Goal: Information Seeking & Learning: Learn about a topic

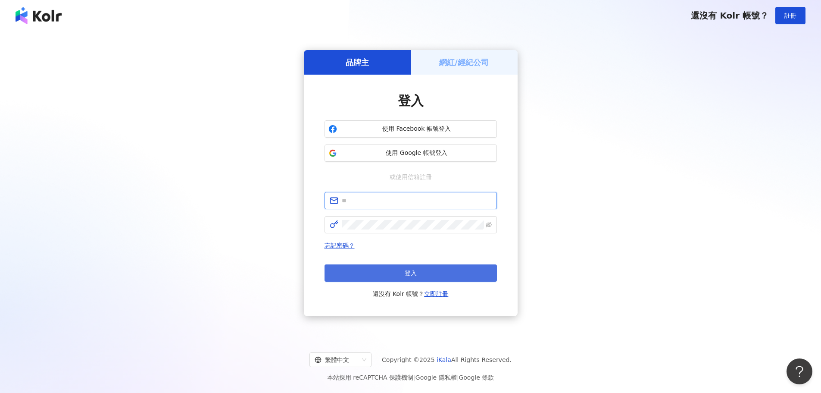
type input "**********"
click at [377, 278] on button "登入" at bounding box center [411, 272] width 172 height 17
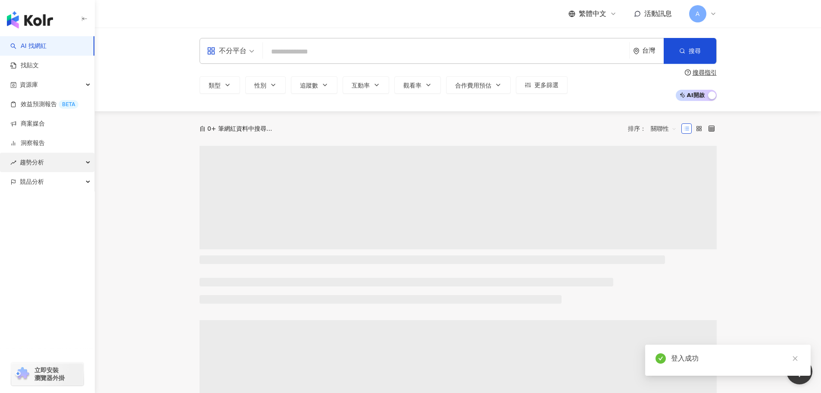
click at [47, 162] on div "趨勢分析" at bounding box center [47, 162] width 94 height 19
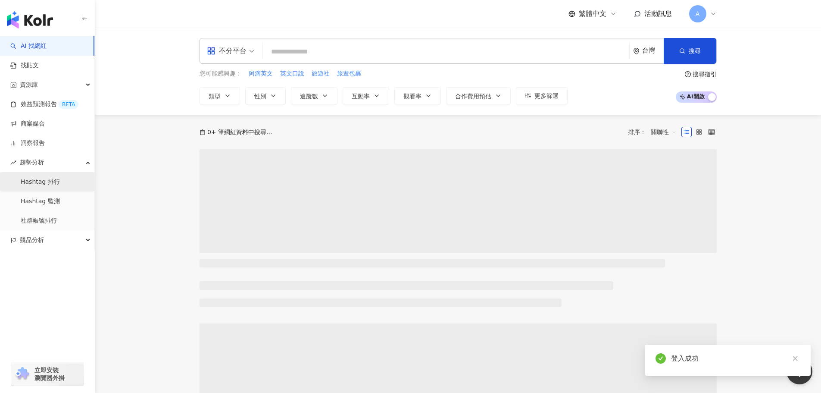
click at [39, 183] on link "Hashtag 排行" at bounding box center [40, 182] width 39 height 9
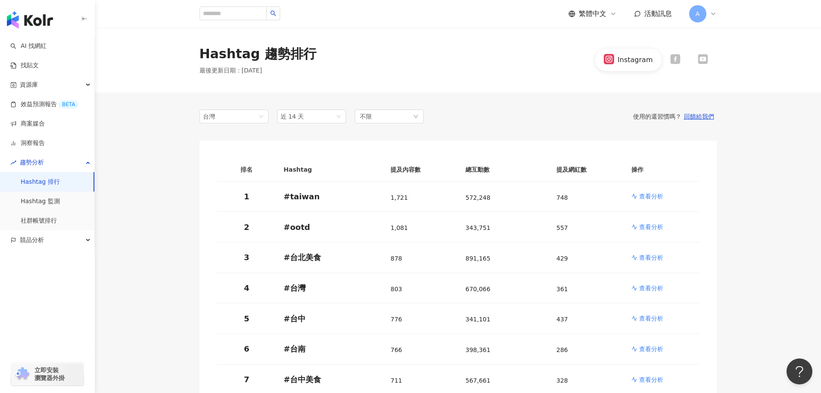
click at [679, 58] on icon at bounding box center [675, 59] width 10 height 10
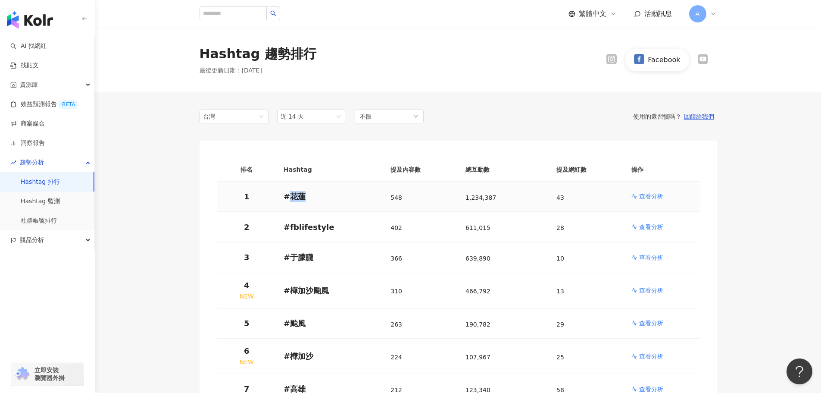
drag, startPoint x: 302, startPoint y: 194, endPoint x: 291, endPoint y: 195, distance: 10.9
click at [291, 195] on p "# 花蓮" at bounding box center [330, 196] width 93 height 11
copy p "花蓮"
drag, startPoint x: 319, startPoint y: 231, endPoint x: 288, endPoint y: 228, distance: 31.2
click at [288, 228] on p "# fblifestyle" at bounding box center [330, 227] width 93 height 11
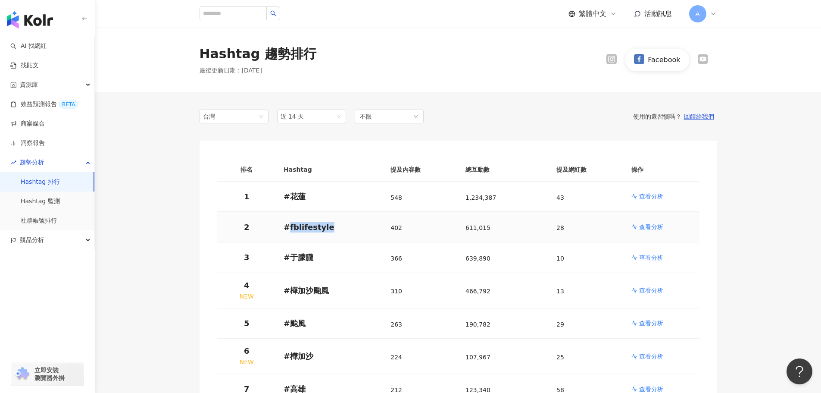
copy p "fblifestyle"
drag, startPoint x: 315, startPoint y: 257, endPoint x: 288, endPoint y: 259, distance: 26.8
click at [288, 259] on p "# 于朦朧" at bounding box center [330, 257] width 93 height 11
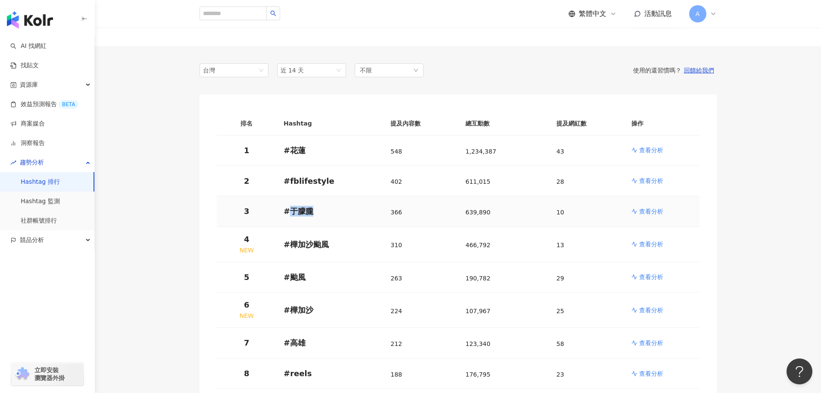
scroll to position [86, 0]
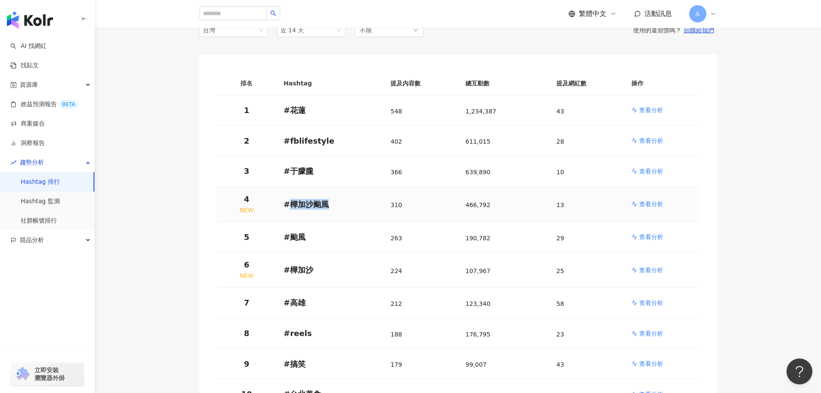
drag, startPoint x: 327, startPoint y: 203, endPoint x: 291, endPoint y: 203, distance: 35.4
click at [291, 203] on p "# 樺加沙颱風" at bounding box center [330, 204] width 93 height 11
copy p "樺加沙颱風"
drag, startPoint x: 314, startPoint y: 236, endPoint x: 290, endPoint y: 238, distance: 24.2
click at [290, 238] on p "# 颱風" at bounding box center [330, 236] width 93 height 11
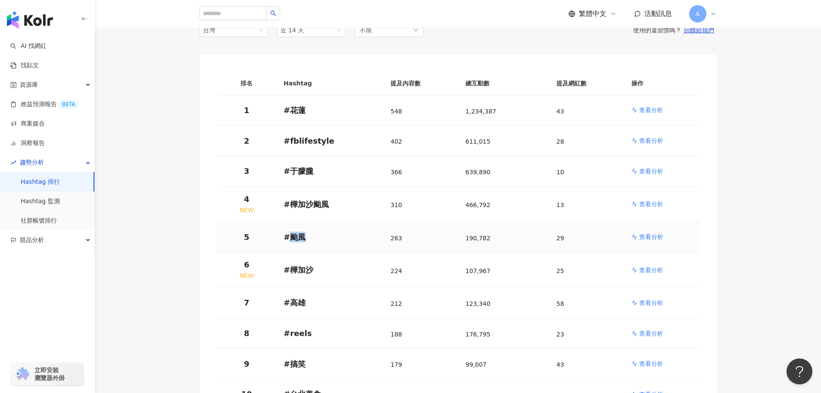
copy p "颱風"
drag, startPoint x: 311, startPoint y: 272, endPoint x: 291, endPoint y: 271, distance: 19.8
click at [291, 271] on p "# 樺加沙" at bounding box center [330, 269] width 93 height 11
copy p "樺加沙"
drag, startPoint x: 307, startPoint y: 300, endPoint x: 290, endPoint y: 301, distance: 16.4
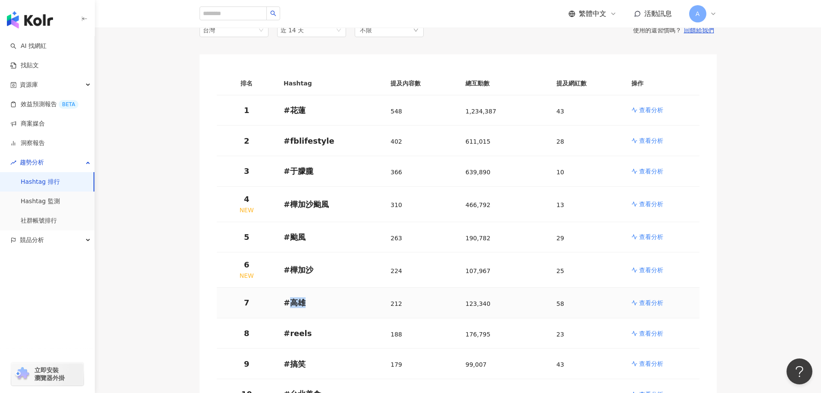
click at [290, 301] on p "# 高雄" at bounding box center [330, 302] width 93 height 11
copy p "高雄"
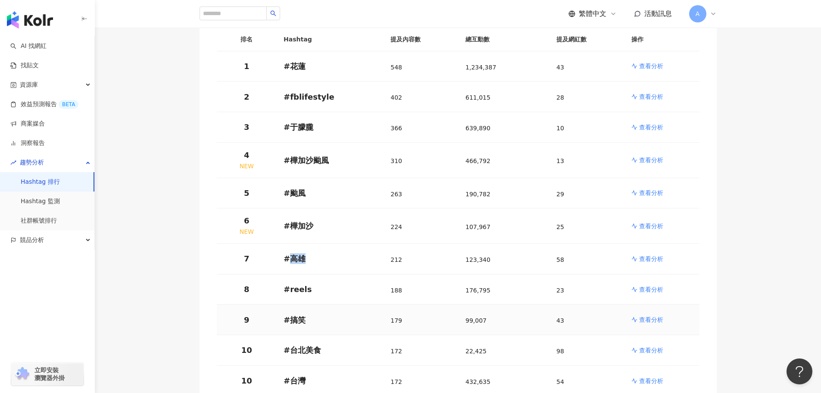
scroll to position [172, 0]
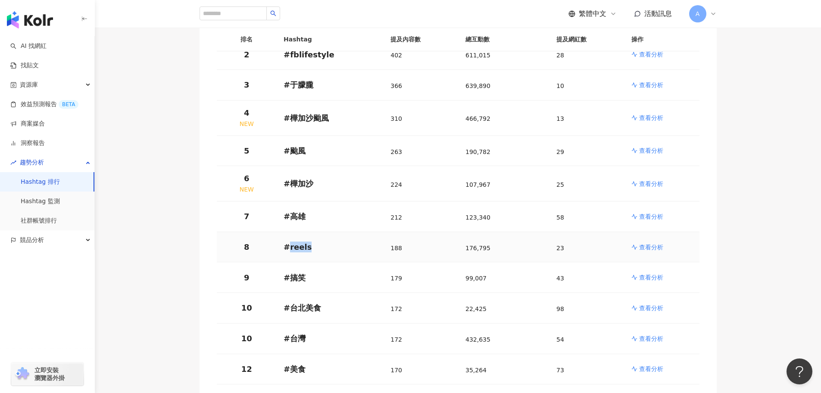
drag, startPoint x: 287, startPoint y: 245, endPoint x: 313, endPoint y: 249, distance: 25.7
click at [313, 249] on p "# reels" at bounding box center [330, 246] width 93 height 11
copy p "reels"
drag, startPoint x: 290, startPoint y: 278, endPoint x: 302, endPoint y: 275, distance: 13.0
click at [302, 275] on p "# 搞笑" at bounding box center [330, 277] width 93 height 11
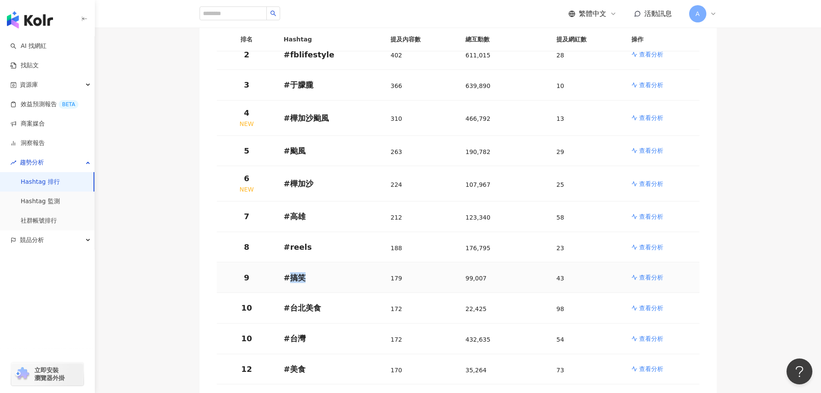
copy p "搞笑"
drag, startPoint x: 292, startPoint y: 304, endPoint x: 318, endPoint y: 307, distance: 25.6
click at [318, 308] on p "# 台北美食" at bounding box center [330, 307] width 93 height 11
click at [318, 307] on p "# 台北美食" at bounding box center [330, 307] width 93 height 11
drag, startPoint x: 286, startPoint y: 305, endPoint x: 315, endPoint y: 307, distance: 28.9
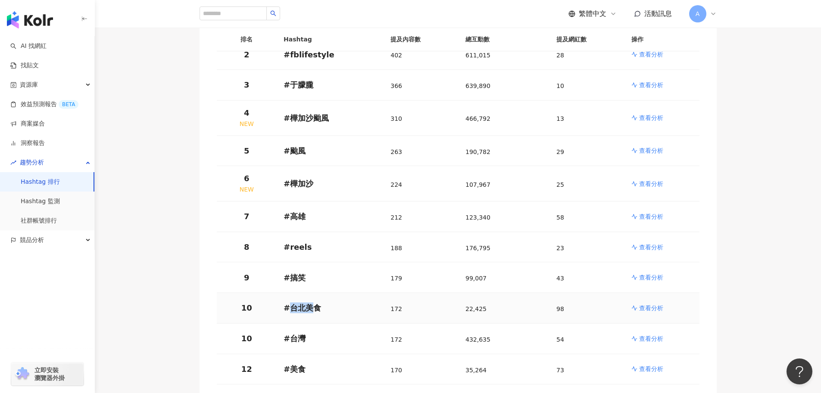
click at [315, 307] on p "# 台北美食" at bounding box center [330, 307] width 93 height 11
click at [317, 306] on p "# 台北美食" at bounding box center [330, 307] width 93 height 11
drag, startPoint x: 288, startPoint y: 308, endPoint x: 317, endPoint y: 307, distance: 28.5
click at [317, 307] on p "# 台北美食" at bounding box center [330, 307] width 93 height 11
copy p "台北美食"
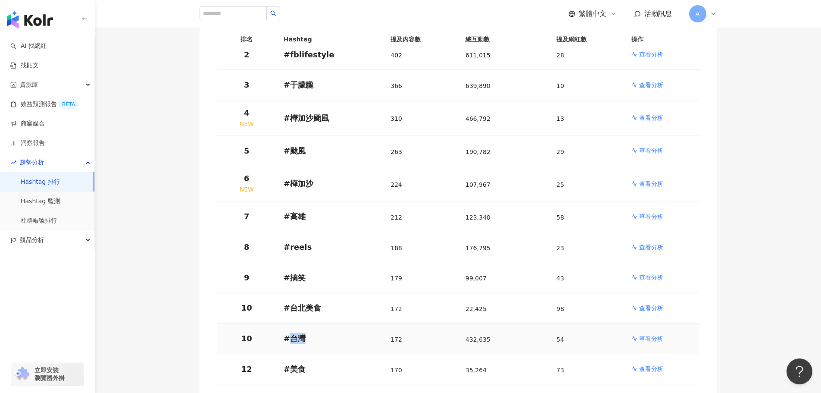
drag, startPoint x: 288, startPoint y: 338, endPoint x: 304, endPoint y: 338, distance: 16.0
click at [304, 338] on p "# 台灣" at bounding box center [330, 338] width 93 height 11
copy p "台灣"
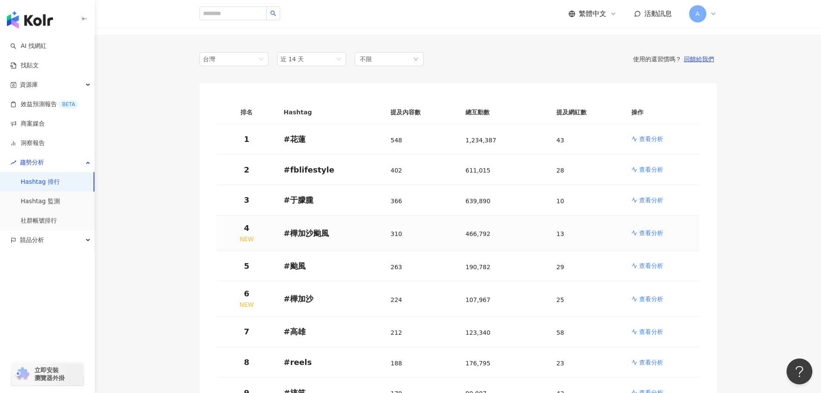
scroll to position [0, 0]
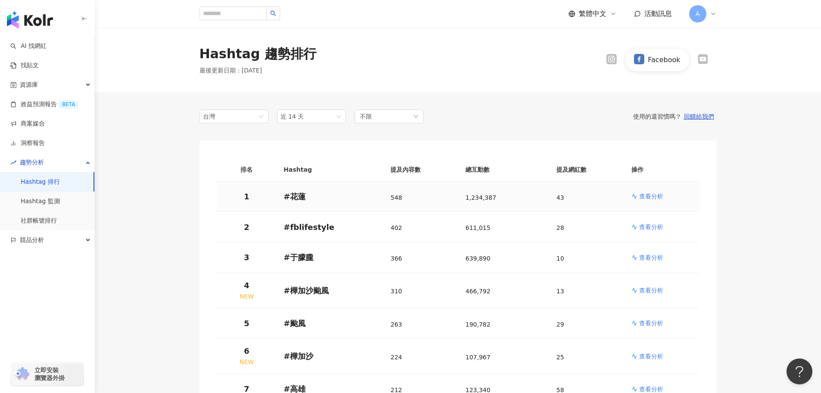
click at [648, 197] on p "查看分析" at bounding box center [651, 196] width 24 height 9
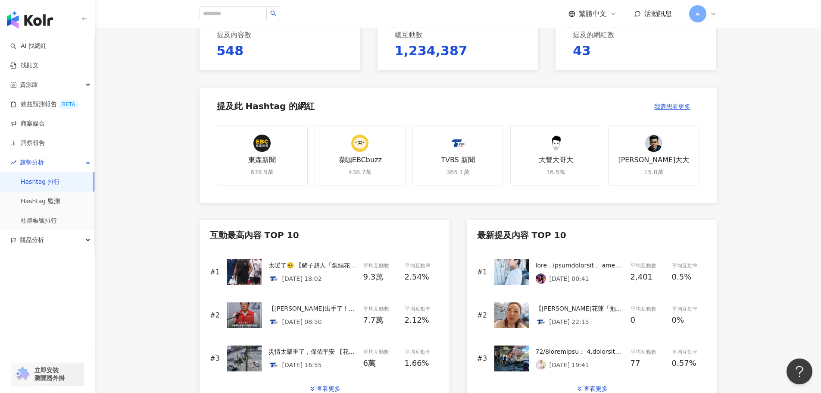
scroll to position [216, 0]
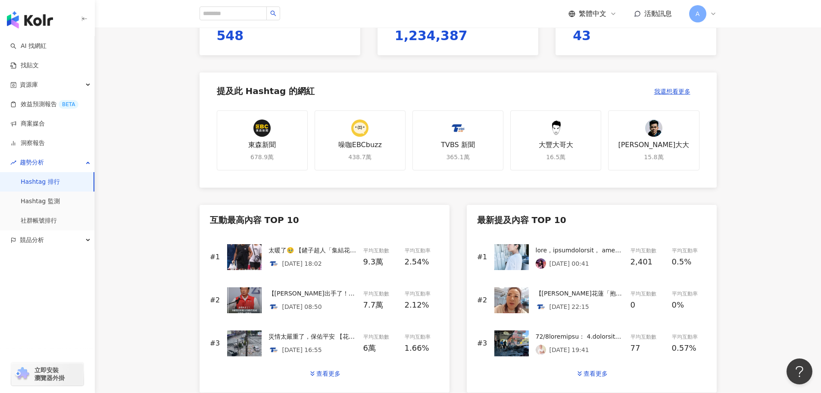
click at [341, 264] on div "[DATE] 18:02" at bounding box center [313, 263] width 88 height 10
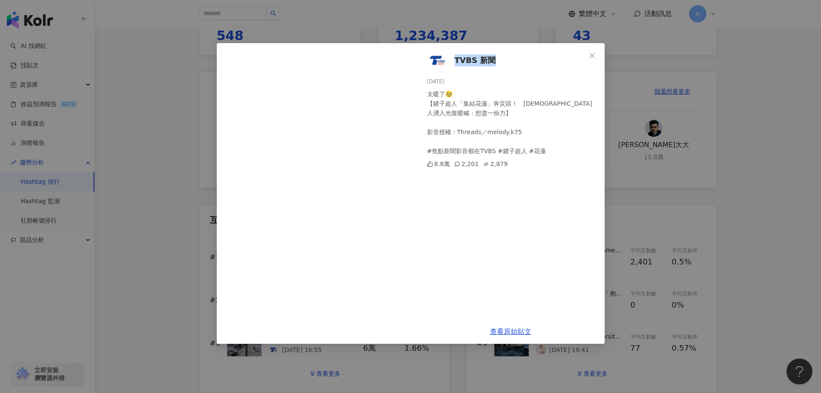
drag, startPoint x: 496, startPoint y: 60, endPoint x: 453, endPoint y: 58, distance: 43.2
click at [453, 58] on div "TVBS 新聞 [DATE] 太暖了🥹 【鏟子超人「集結花蓮」奔災區！　[DEMOGRAPHIC_DATA]人湧入光復暖喊：想盡一份力】 影音授權：Threa…" at bounding box center [511, 181] width 188 height 276
click at [519, 332] on link "查看原始貼文" at bounding box center [510, 331] width 41 height 8
click at [589, 55] on icon "close" at bounding box center [592, 55] width 7 height 7
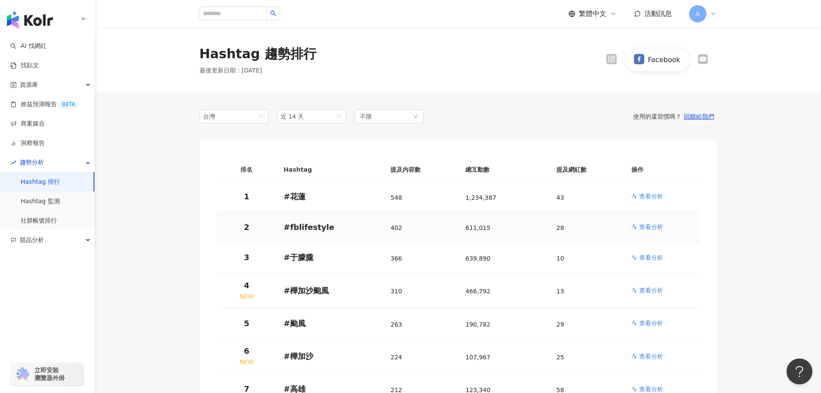
click at [658, 229] on p "查看分析" at bounding box center [651, 226] width 24 height 9
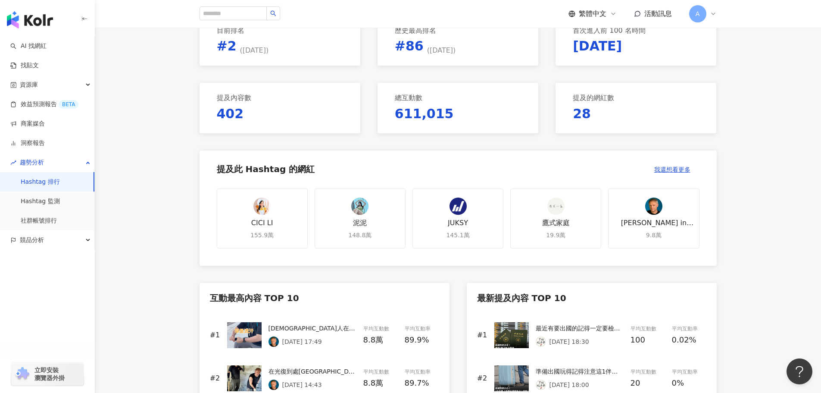
scroll to position [216, 0]
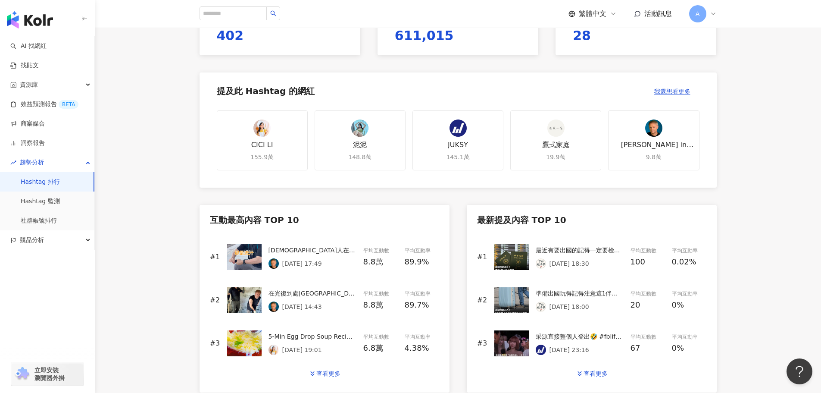
click at [298, 260] on p "[DATE] 17:49" at bounding box center [302, 263] width 40 height 7
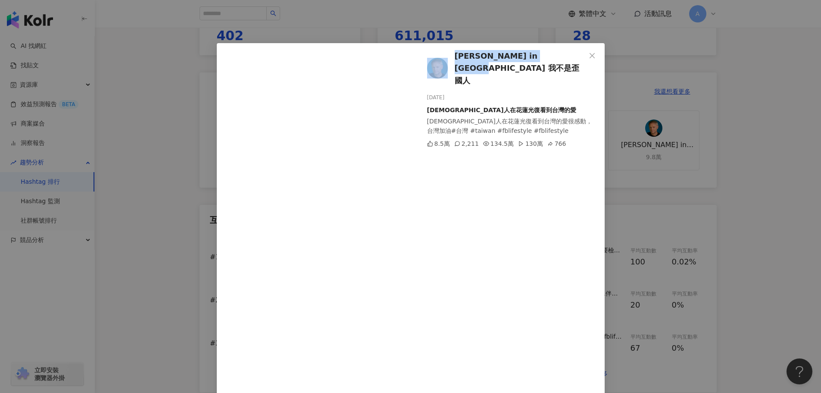
drag, startPoint x: 564, startPoint y: 63, endPoint x: 447, endPoint y: 63, distance: 117.7
click at [447, 63] on div "[PERSON_NAME] in [GEOGRAPHIC_DATA] 我不是歪國人 [DATE] 外國人在花蓮光復看到台灣的愛 [DEMOGRAPHIC_DA…" at bounding box center [511, 229] width 188 height 372
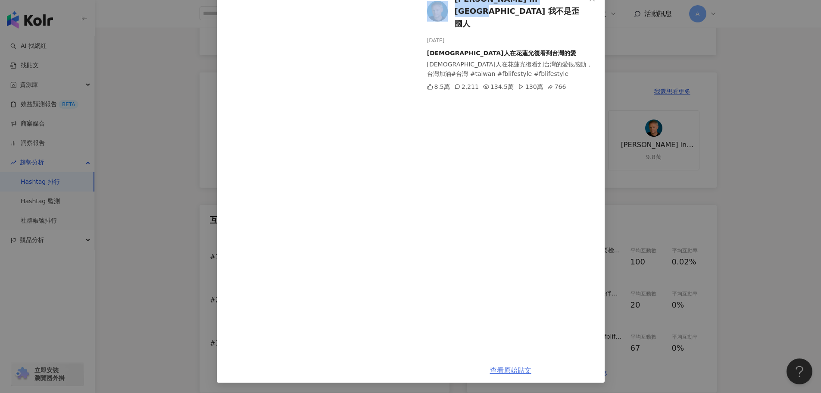
click at [516, 372] on link "查看原始貼文" at bounding box center [510, 370] width 41 height 8
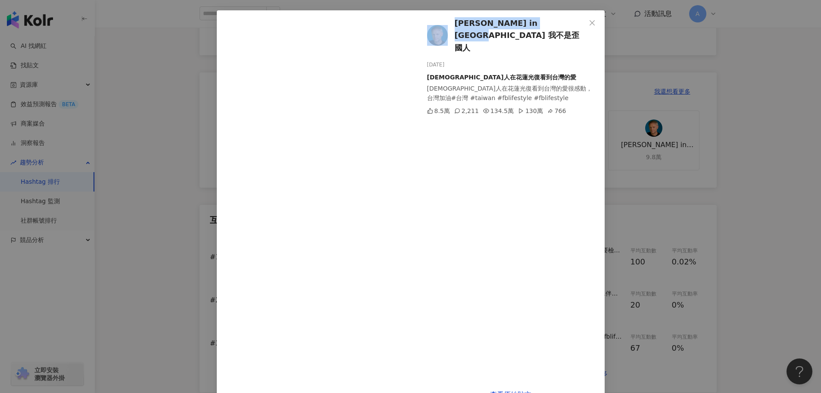
scroll to position [14, 0]
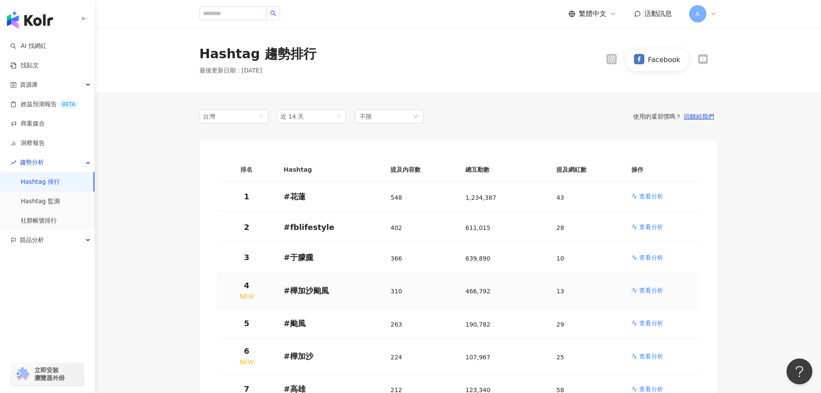
click at [644, 289] on p "查看分析" at bounding box center [651, 290] width 24 height 9
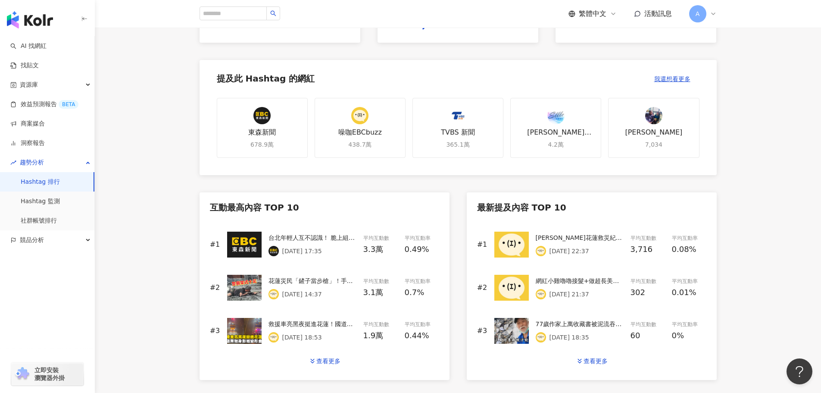
scroll to position [302, 0]
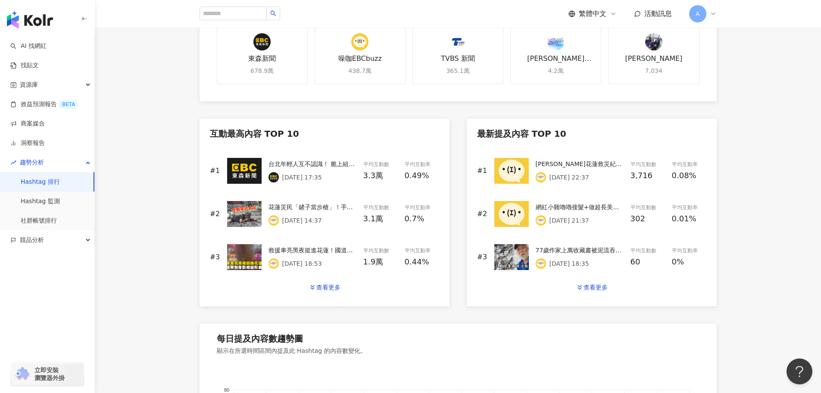
click at [342, 180] on div "[DATE] 17:35" at bounding box center [313, 177] width 88 height 10
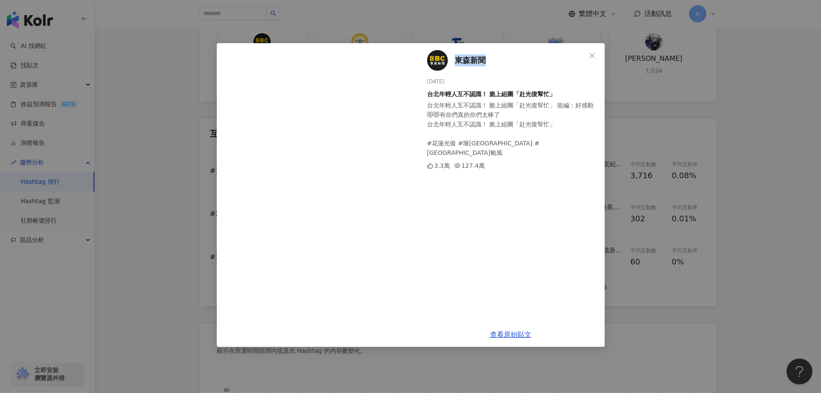
drag, startPoint x: 491, startPoint y: 59, endPoint x: 455, endPoint y: 57, distance: 36.7
click at [455, 57] on div "東森新聞 [DATE] 台北年輕人互不認識！ 脆上組團「赴光復幫忙」 台北年輕人互不認識！ 脆上組團「赴光復幫忙」 龍編：好感動😻😻有你們真的你們太棒了 台北…" at bounding box center [511, 182] width 188 height 279
click at [517, 337] on link "查看原始貼文" at bounding box center [510, 334] width 41 height 8
click at [595, 53] on icon "close" at bounding box center [592, 55] width 7 height 7
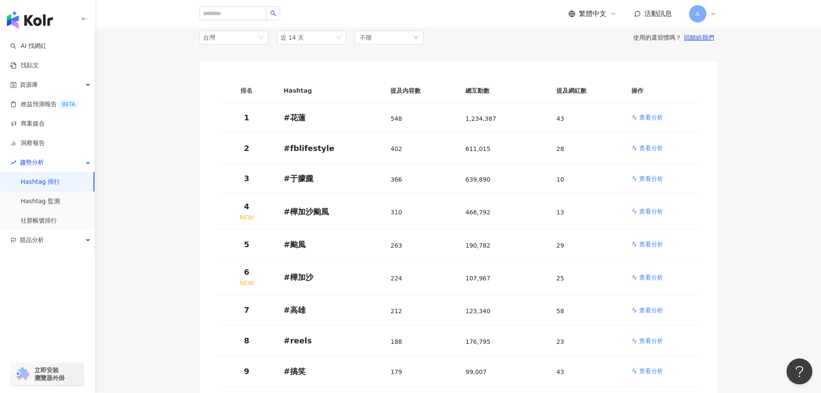
scroll to position [172, 0]
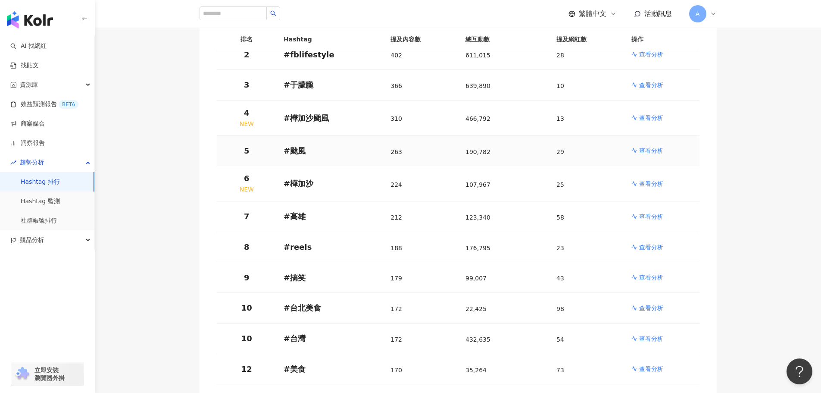
click at [646, 150] on p "查看分析" at bounding box center [651, 150] width 24 height 9
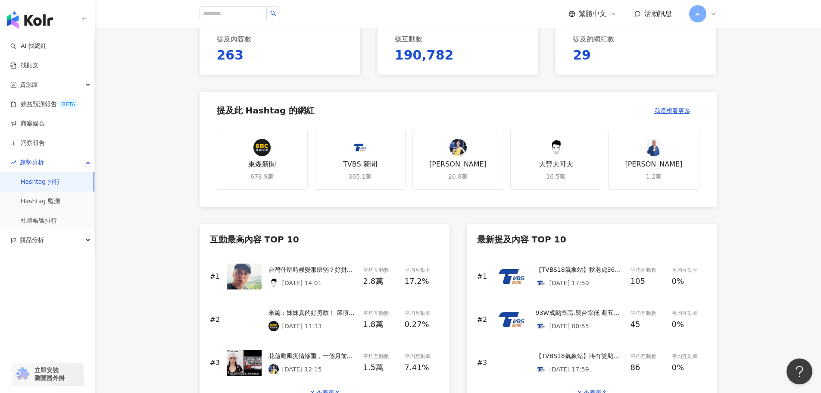
scroll to position [216, 0]
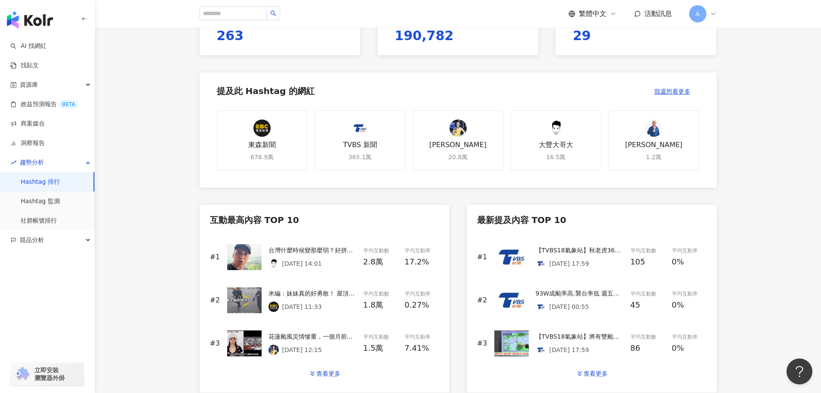
click at [255, 250] on img at bounding box center [244, 257] width 34 height 26
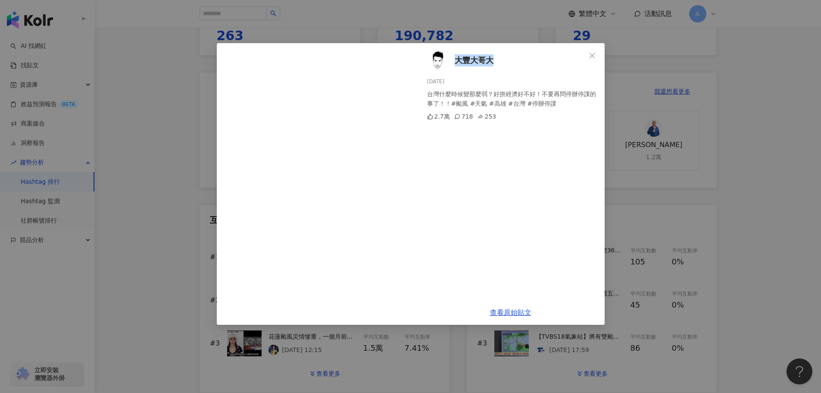
drag, startPoint x: 503, startPoint y: 59, endPoint x: 457, endPoint y: 57, distance: 46.6
click at [457, 57] on div "[GEOGRAPHIC_DATA] [DATE] 台灣什麼時候變那麼弱？好拼經濟好不好！不要再問停辦停課的事了！！#颱風 #天氣 #高雄 #台灣 #停辦停課 …" at bounding box center [511, 171] width 188 height 257
click at [516, 314] on link "查看原始貼文" at bounding box center [510, 312] width 41 height 8
drag, startPoint x: 430, startPoint y: 59, endPoint x: 437, endPoint y: 55, distance: 8.7
click at [591, 53] on icon "close" at bounding box center [592, 55] width 7 height 7
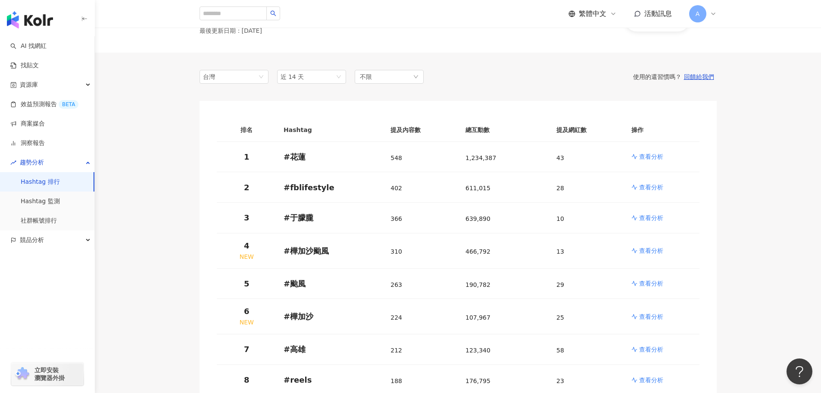
scroll to position [172, 0]
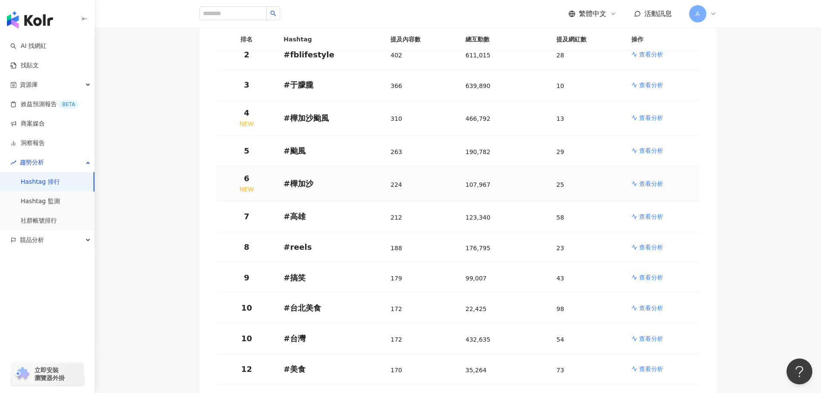
click at [644, 186] on p "查看分析" at bounding box center [651, 183] width 24 height 9
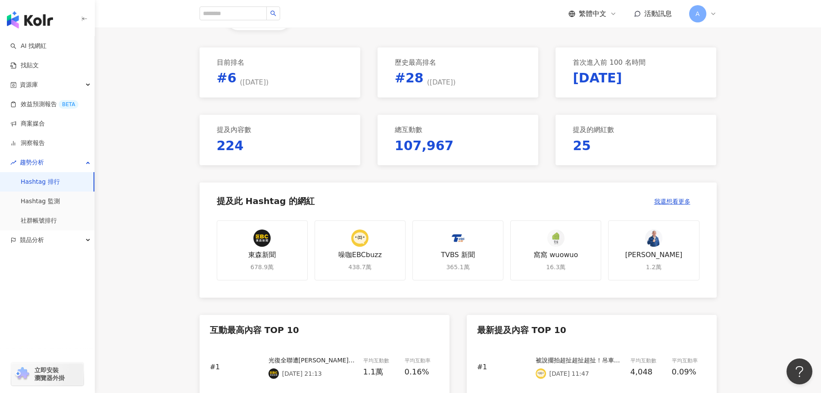
scroll to position [302, 0]
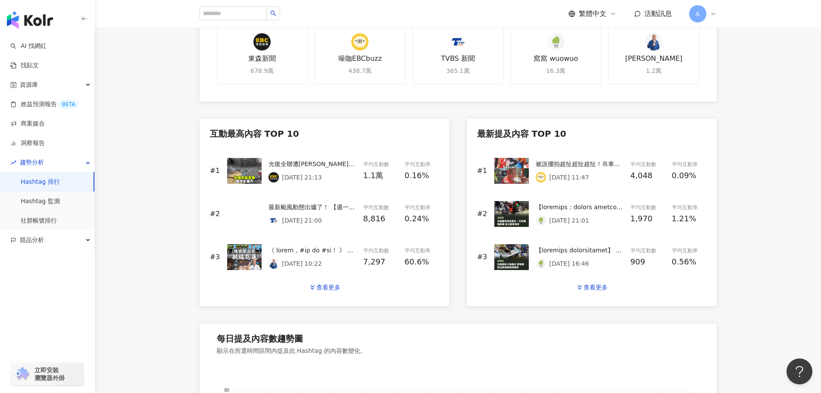
click at [322, 174] on p "[DATE] 21:13" at bounding box center [302, 177] width 40 height 7
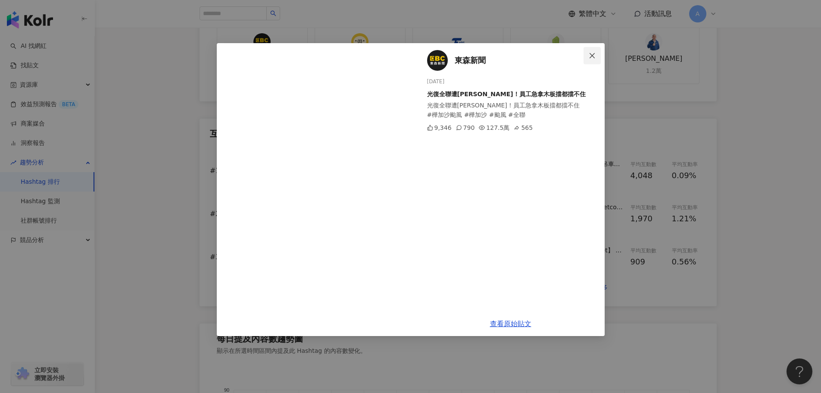
click at [591, 53] on icon "close" at bounding box center [592, 55] width 7 height 7
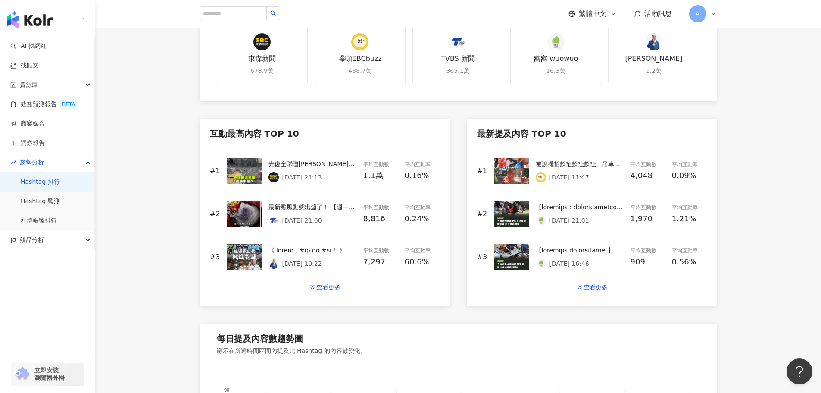
click at [343, 173] on div "[DATE] 21:13" at bounding box center [313, 177] width 88 height 10
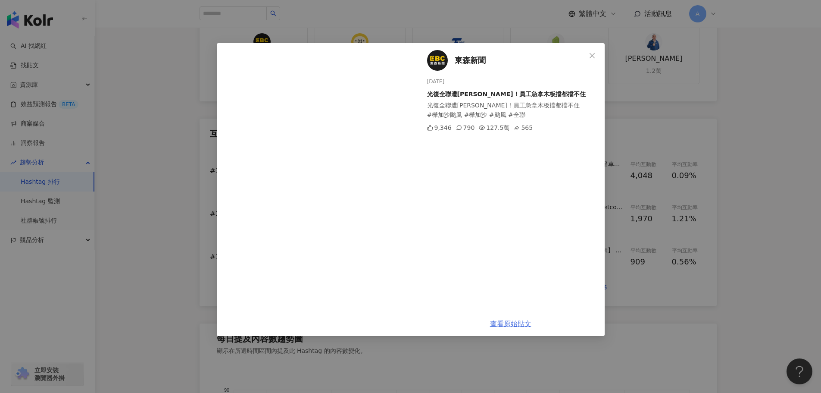
click at [513, 327] on link "查看原始貼文" at bounding box center [510, 323] width 41 height 8
click at [589, 54] on icon "close" at bounding box center [592, 55] width 7 height 7
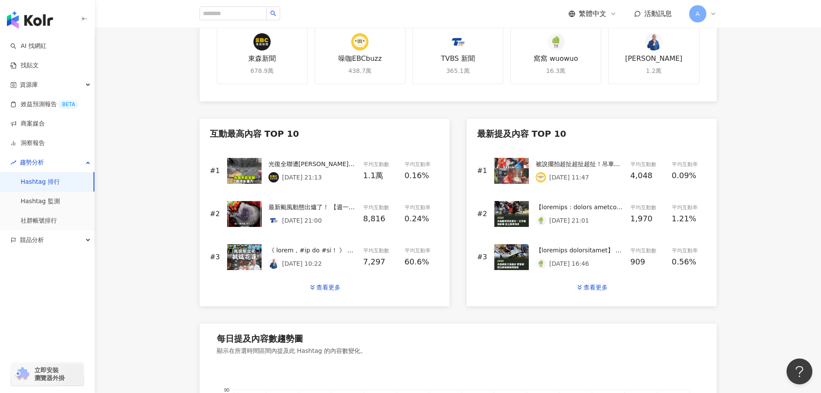
scroll to position [172, 0]
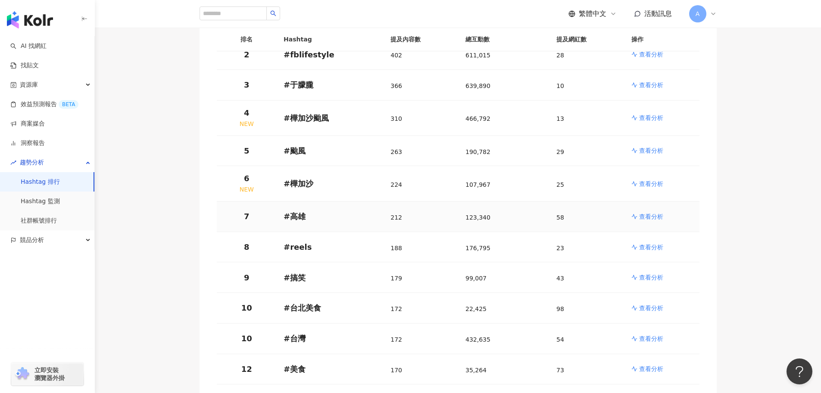
click at [653, 213] on p "查看分析" at bounding box center [651, 216] width 24 height 9
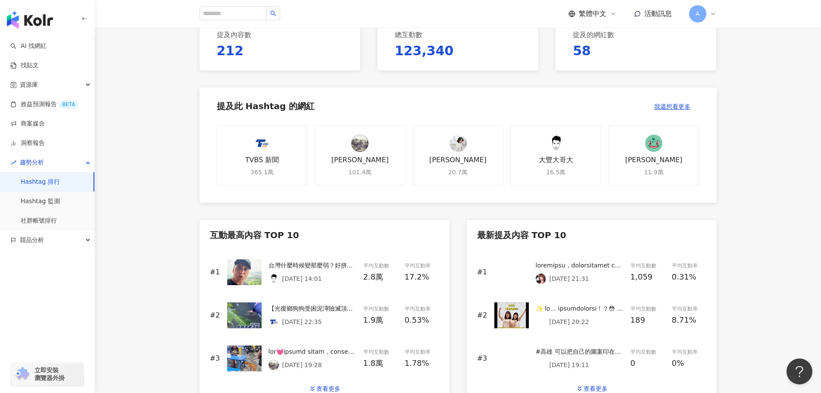
scroll to position [259, 0]
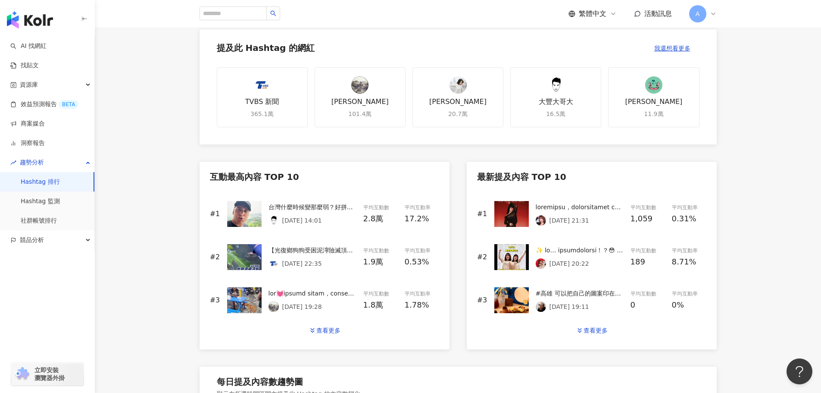
click at [346, 261] on div "[DATE] 22:35" at bounding box center [313, 263] width 88 height 10
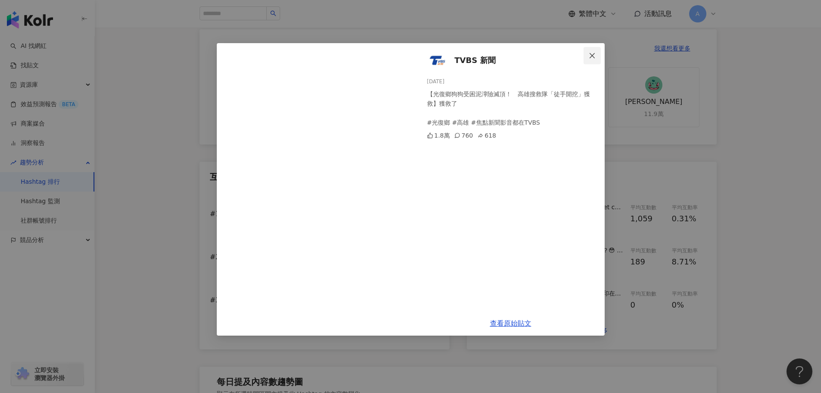
click at [591, 55] on icon "close" at bounding box center [592, 55] width 7 height 7
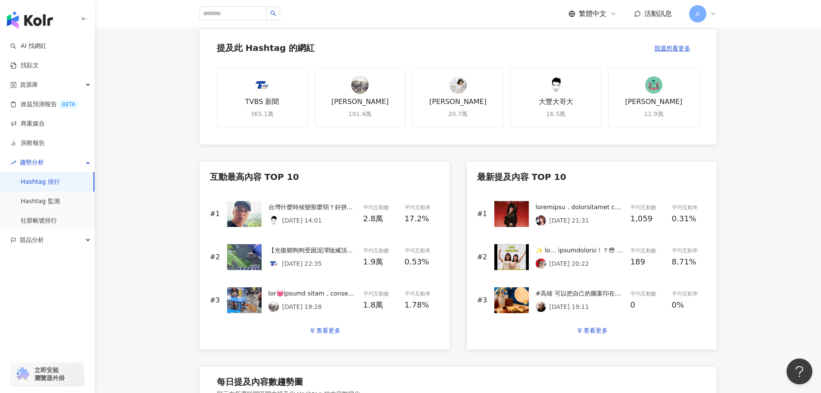
click at [329, 297] on div "[DATE] 19:28" at bounding box center [313, 299] width 88 height 23
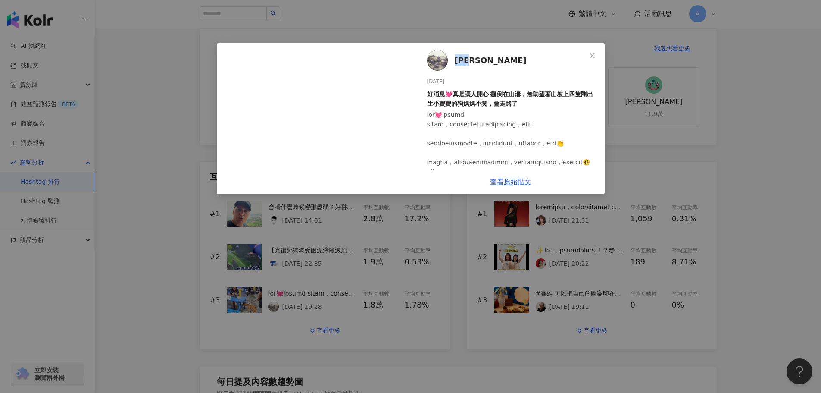
drag, startPoint x: 485, startPoint y: 60, endPoint x: 455, endPoint y: 58, distance: 30.3
click at [455, 58] on div "[PERSON_NAME] [DATE] 好消息💓真是讓人開心 癱倒在山溝，無助望著山坡上四隻剛出生小寶寶的狗媽媽小黃，會走路了 1.7萬 437 52.5萬…" at bounding box center [511, 106] width 188 height 126
click at [517, 183] on link "查看原始貼文" at bounding box center [510, 182] width 41 height 8
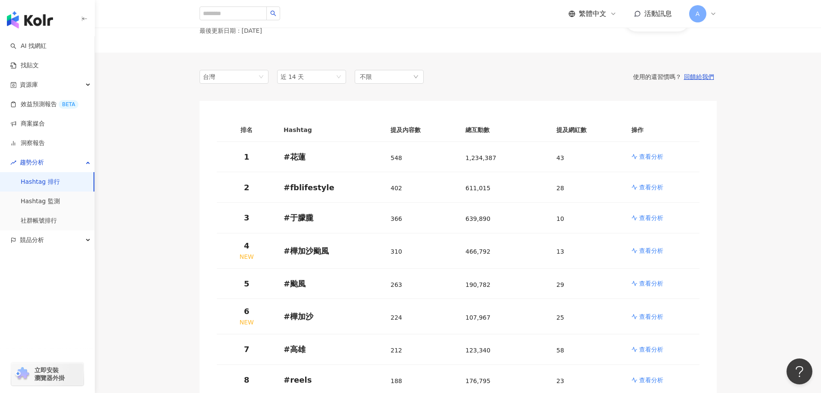
scroll to position [172, 0]
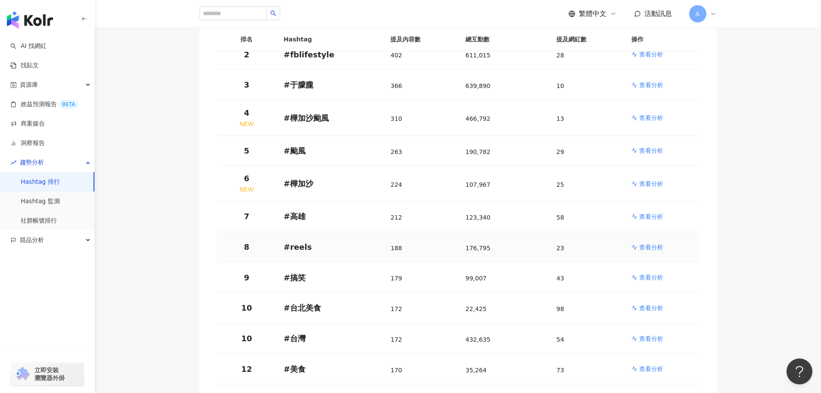
click at [652, 247] on p "查看分析" at bounding box center [651, 247] width 24 height 9
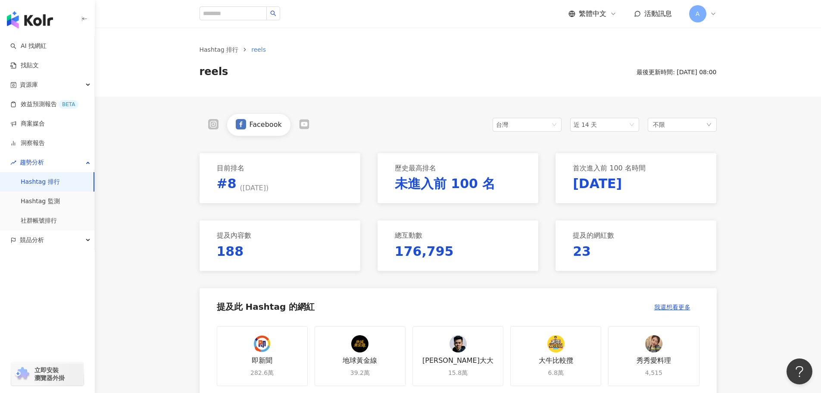
scroll to position [302, 0]
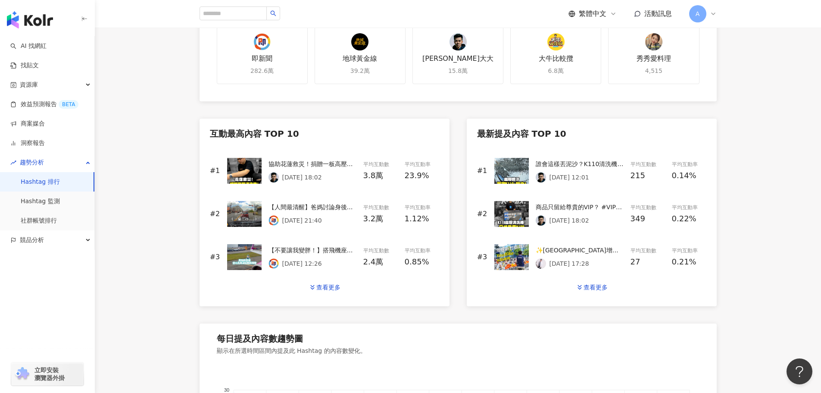
click at [348, 178] on div "[DATE] 18:02" at bounding box center [313, 177] width 88 height 10
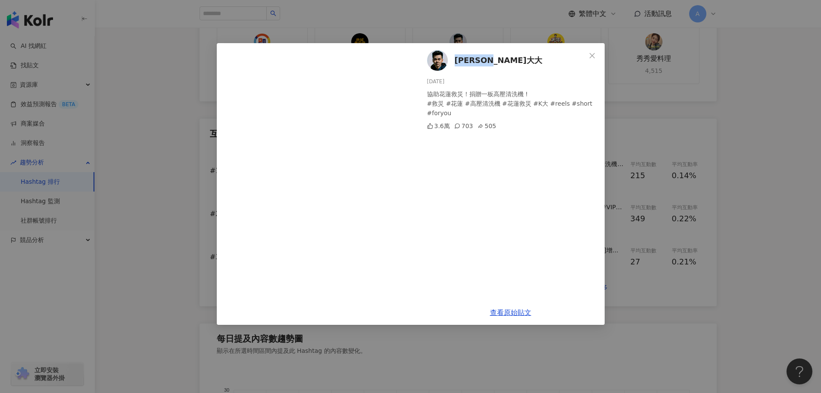
drag, startPoint x: 496, startPoint y: 64, endPoint x: 455, endPoint y: 60, distance: 40.7
click at [455, 60] on div "[PERSON_NAME]大大 [DATE] 協助花蓮救災！捐贈一板高壓清洗機 ! #救災 #花蓮 #高壓清洗機 #花蓮救災 #K大 #reels #shor…" at bounding box center [511, 171] width 188 height 257
click at [521, 314] on link "查看原始貼文" at bounding box center [510, 312] width 41 height 8
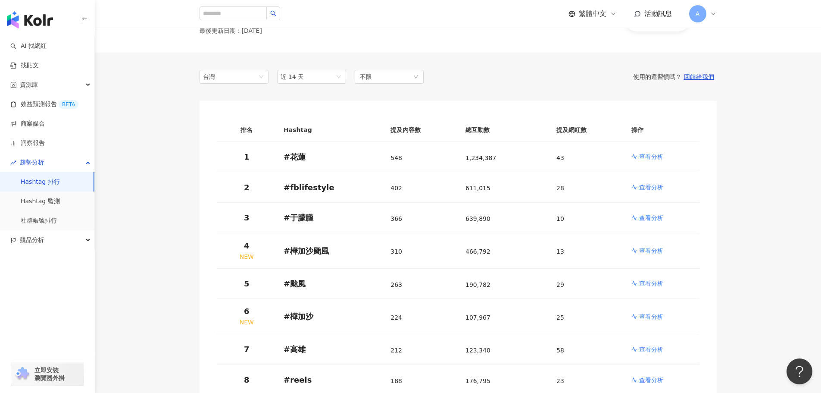
scroll to position [172, 0]
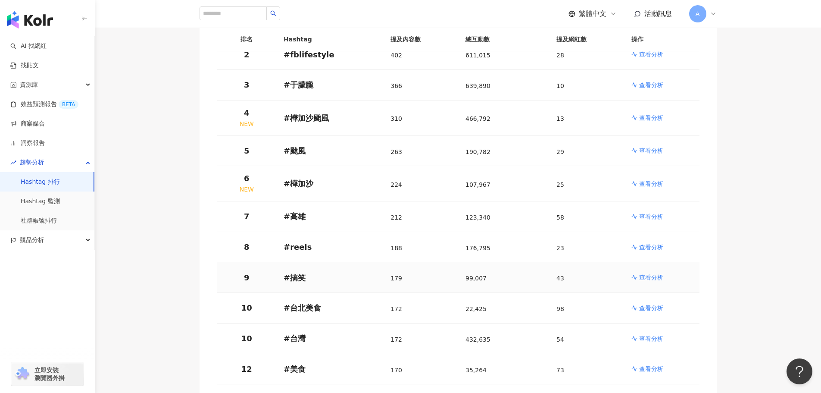
click at [654, 278] on p "查看分析" at bounding box center [651, 277] width 24 height 9
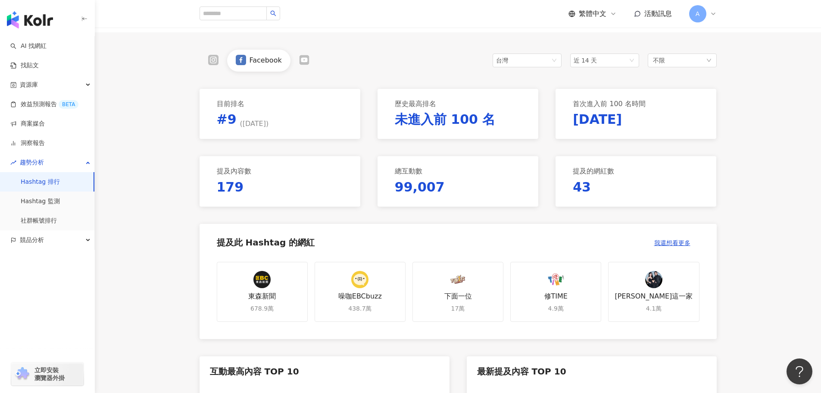
scroll to position [172, 0]
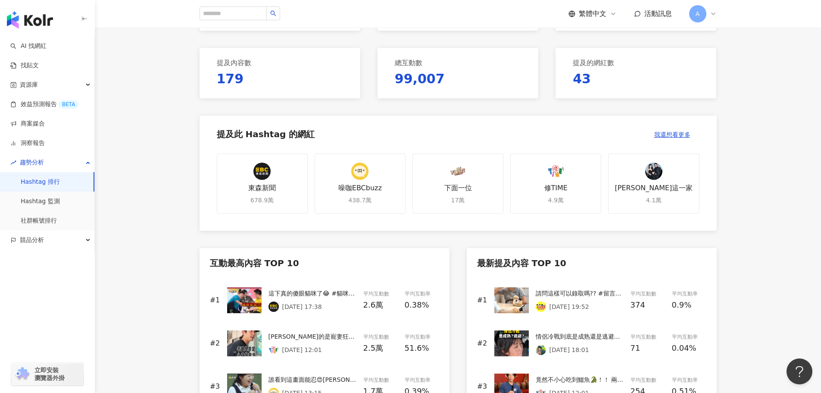
click at [376, 306] on span "2.6萬" at bounding box center [373, 305] width 20 height 12
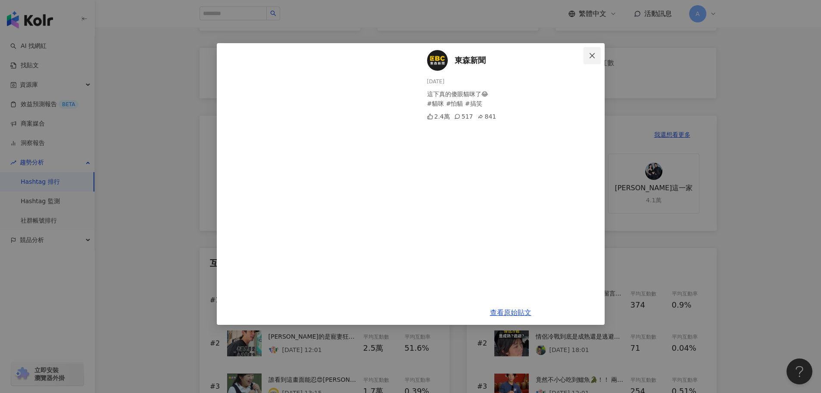
click at [590, 52] on icon "close" at bounding box center [592, 55] width 7 height 7
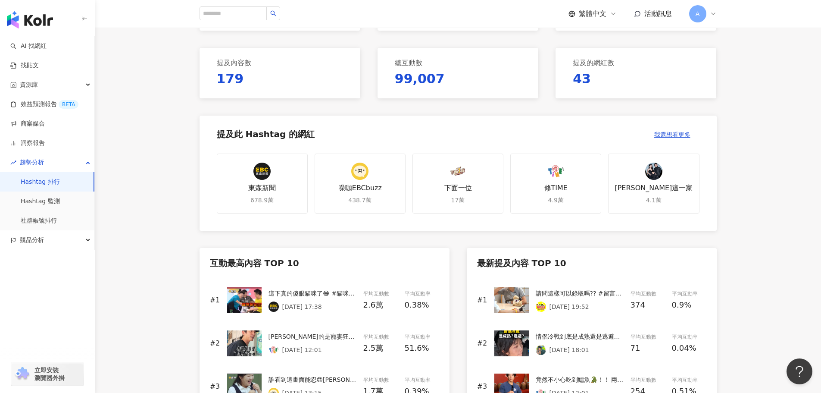
click at [359, 341] on div "#2 修哥真的是寵妻狂魔耶😆 修杰楷 #修杰楷 #[PERSON_NAME]#寵妻 #家庭 #日常 #搞笑 #雙標 #短影音 [DATE] 12:01 平均互…" at bounding box center [324, 343] width 229 height 43
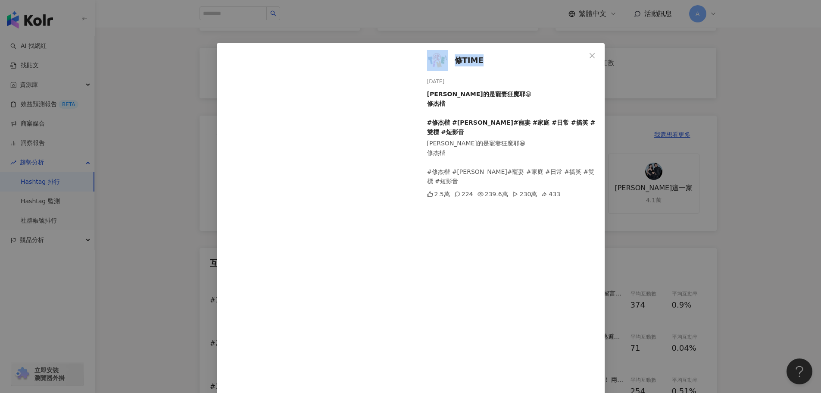
drag, startPoint x: 490, startPoint y: 55, endPoint x: 443, endPoint y: 62, distance: 47.1
click at [443, 62] on div "修TIME [DATE] 修哥真的是寵妻狂魔耶😆 修杰楷 #修杰楷 #[PERSON_NAME]#寵妻 #家庭 #日常 #搞笑 #雙標 #短影音 修哥真的是寵…" at bounding box center [511, 234] width 188 height 382
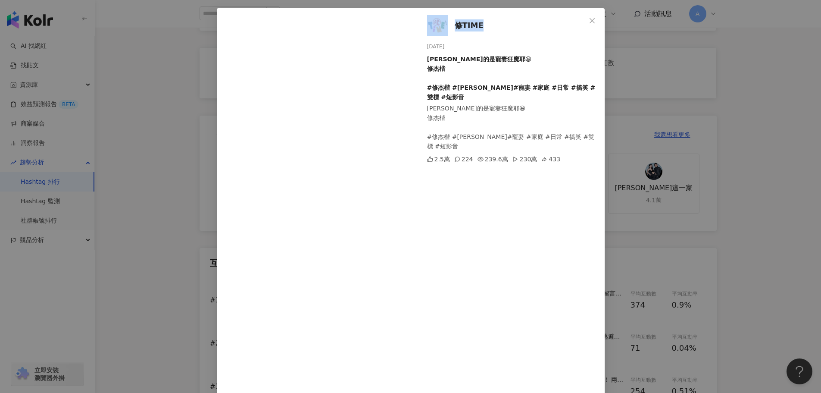
scroll to position [68, 0]
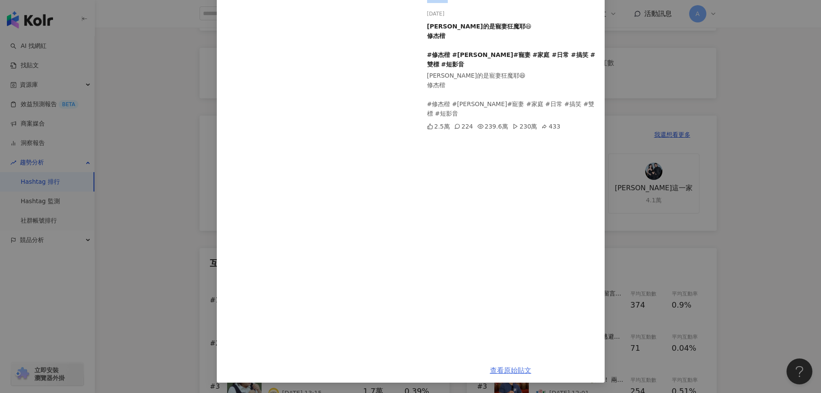
click at [501, 369] on link "查看原始貼文" at bounding box center [510, 370] width 41 height 8
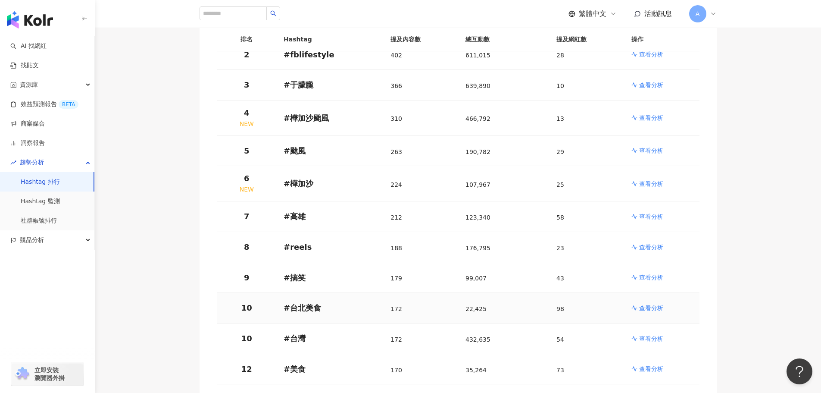
click at [657, 305] on p "查看分析" at bounding box center [651, 307] width 24 height 9
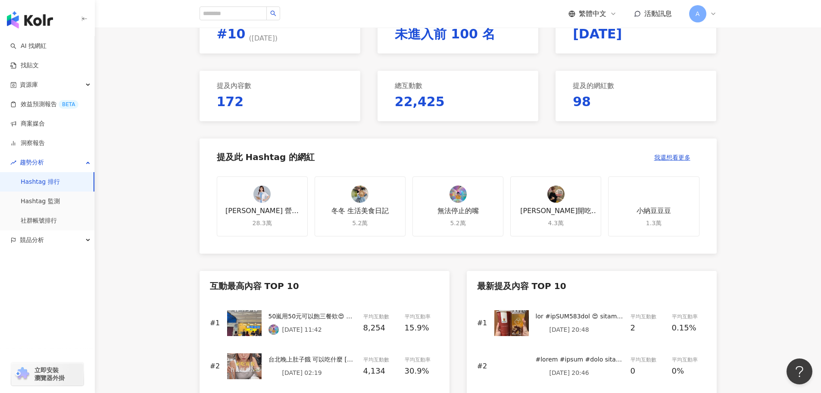
scroll to position [259, 0]
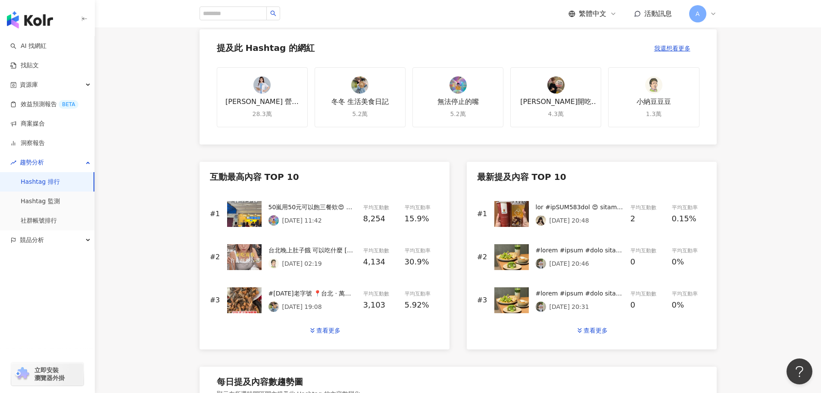
click at [297, 206] on div "50嵐用50元可以飽三餐欸😍 📍50嵐 我點了布丁烏龍55元 本身就有兩顆布丁 用環保杯再折5元 只要50元！ 除了純茶以外，都可以免費加珍珠 波霸 椰果 燕…" at bounding box center [313, 206] width 88 height 9
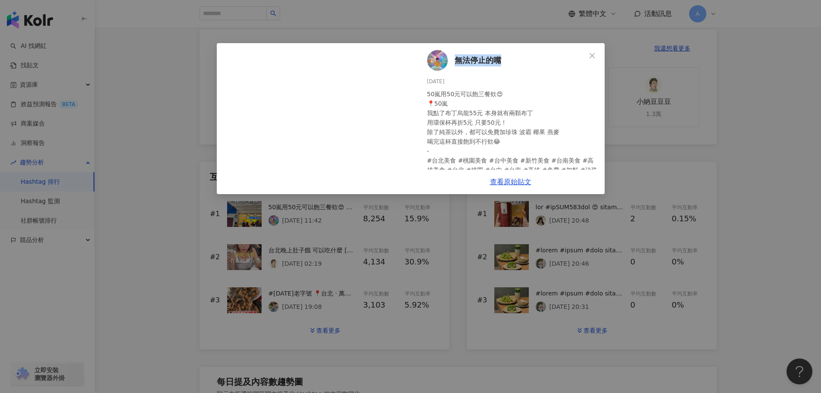
drag, startPoint x: 479, startPoint y: 65, endPoint x: 457, endPoint y: 67, distance: 22.1
click at [457, 67] on div "無法停止的嘴 [DATE] 50嵐用50元可以飽三餐欸😍 📍50嵐 我點了布丁烏龍55元 本身就有兩顆布丁 用環保杯再折5元 只要50元！ 除了純茶以外，都可…" at bounding box center [511, 106] width 188 height 126
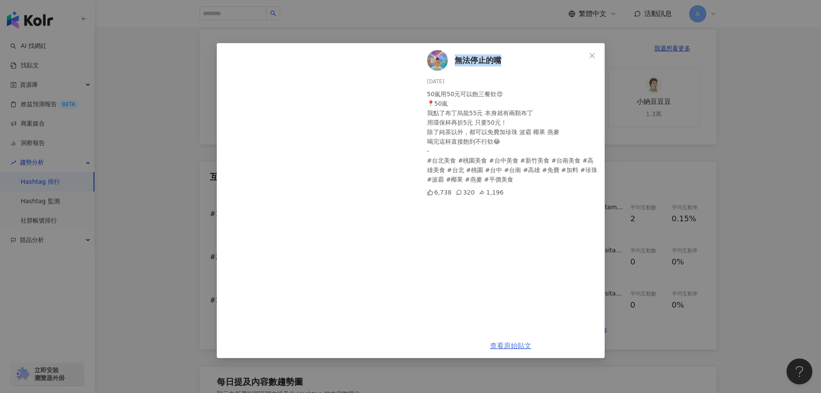
click at [510, 347] on link "查看原始貼文" at bounding box center [510, 345] width 41 height 8
click at [592, 53] on icon "close" at bounding box center [592, 55] width 7 height 7
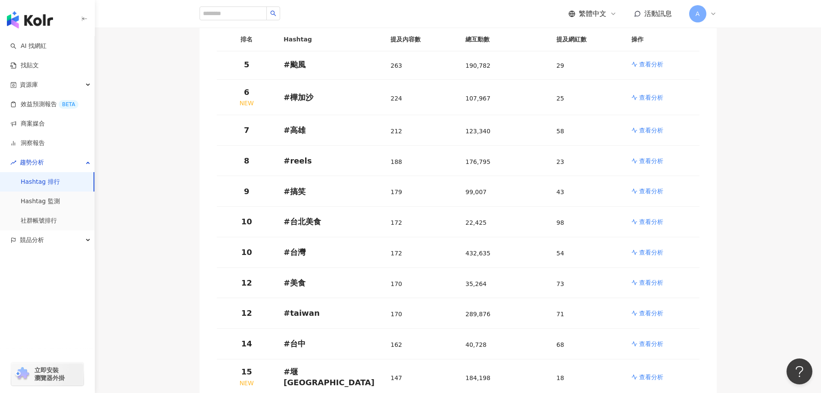
scroll to position [172, 0]
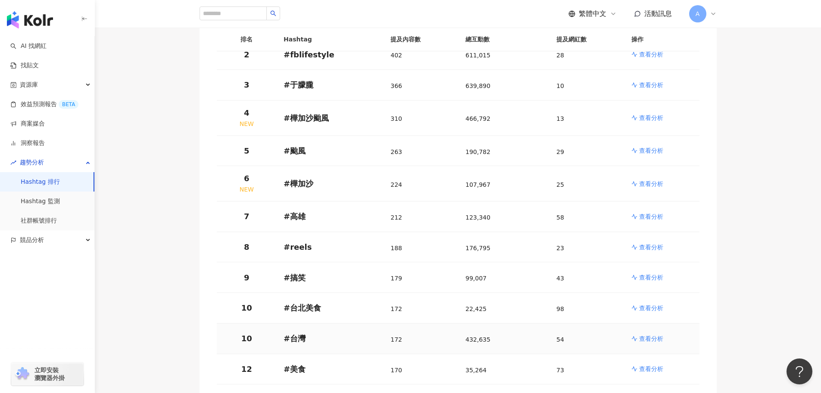
click at [658, 336] on p "查看分析" at bounding box center [651, 338] width 24 height 9
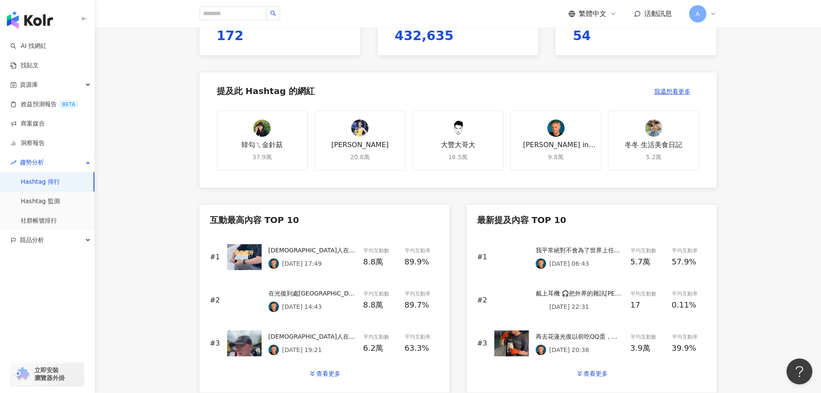
scroll to position [302, 0]
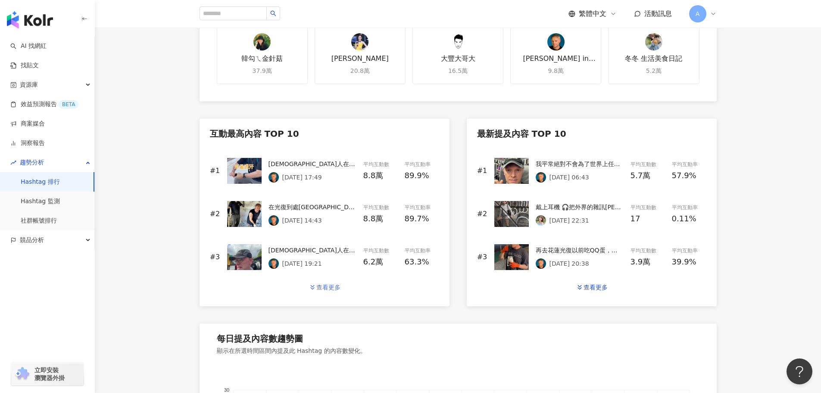
click at [326, 285] on div "查看更多" at bounding box center [328, 287] width 24 height 7
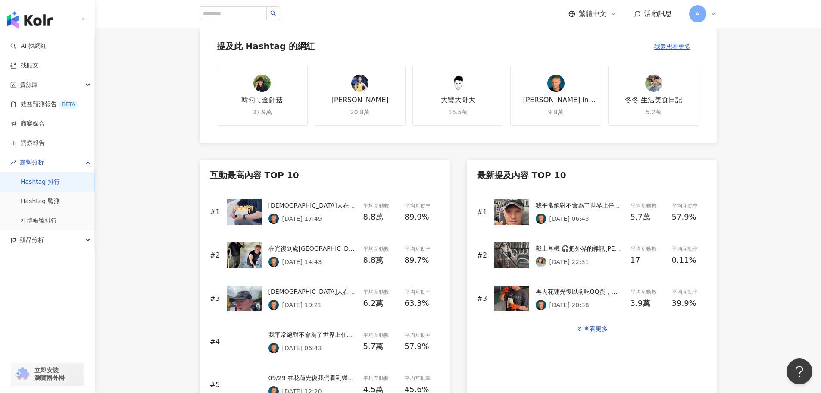
scroll to position [259, 0]
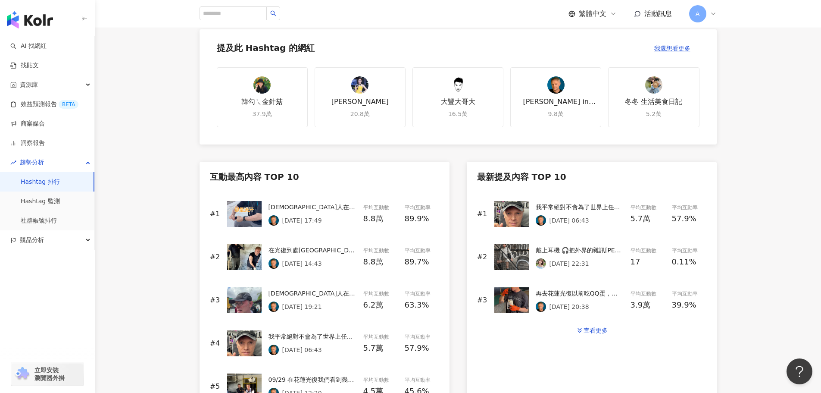
click at [331, 202] on div "[DEMOGRAPHIC_DATA]人在花蓮光復看到台灣￼的愛很感動，台灣加油#台灣 #taiwan #fblifestyle #fblifestyle" at bounding box center [313, 206] width 88 height 9
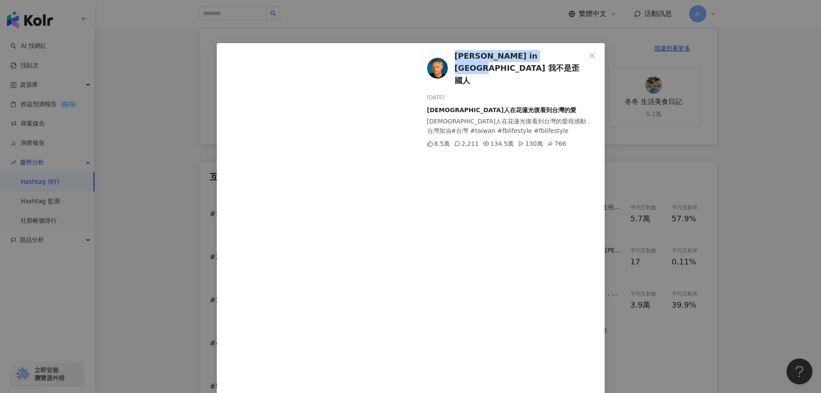
drag, startPoint x: 566, startPoint y: 58, endPoint x: 453, endPoint y: 58, distance: 113.4
click at [453, 58] on div "[PERSON_NAME] in [GEOGRAPHIC_DATA] 我不是歪國人 [DATE] 外國人在花蓮光復看到台灣的愛 [DEMOGRAPHIC_DA…" at bounding box center [511, 229] width 188 height 372
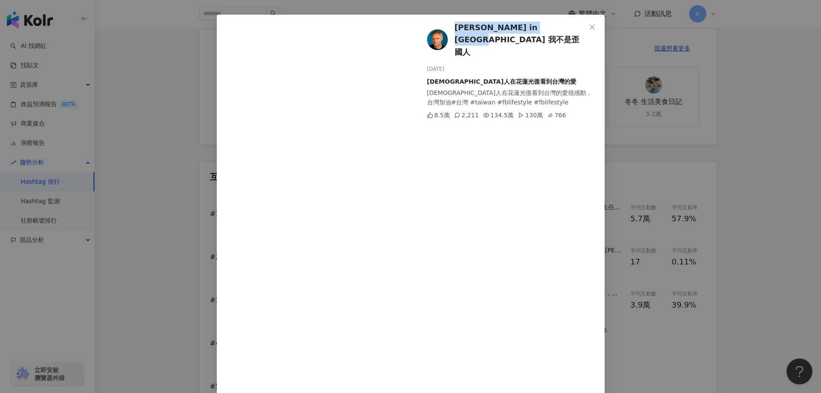
scroll to position [57, 0]
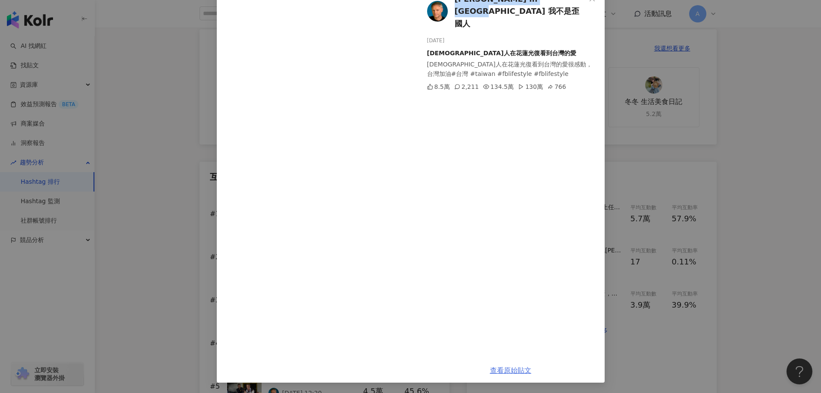
click at [507, 367] on link "查看原始貼文" at bounding box center [510, 370] width 41 height 8
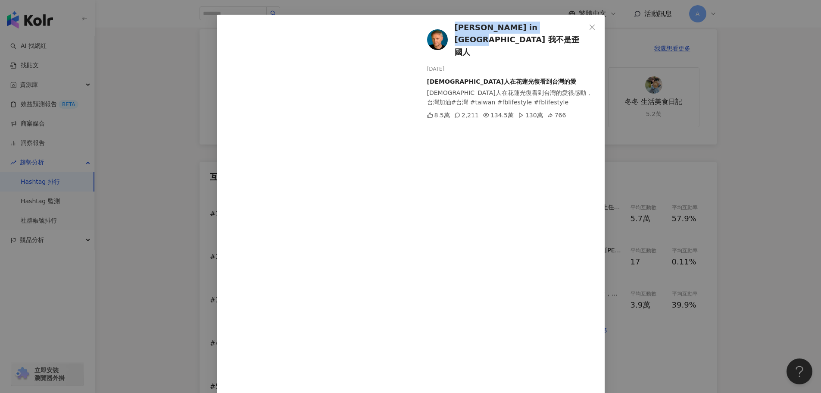
scroll to position [0, 0]
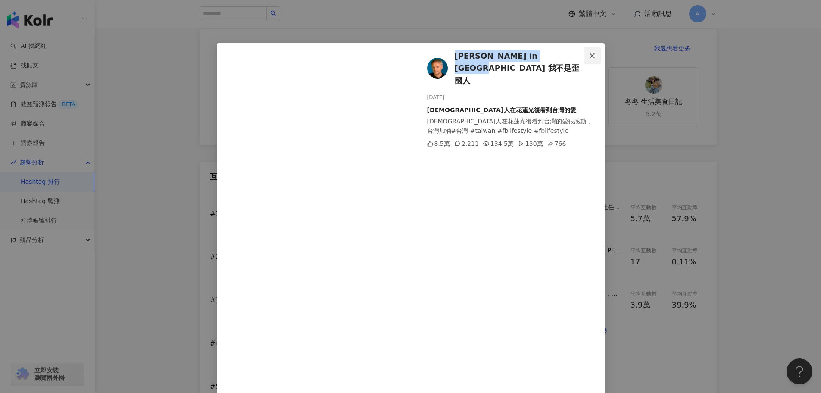
click at [590, 56] on icon "close" at bounding box center [592, 55] width 5 height 5
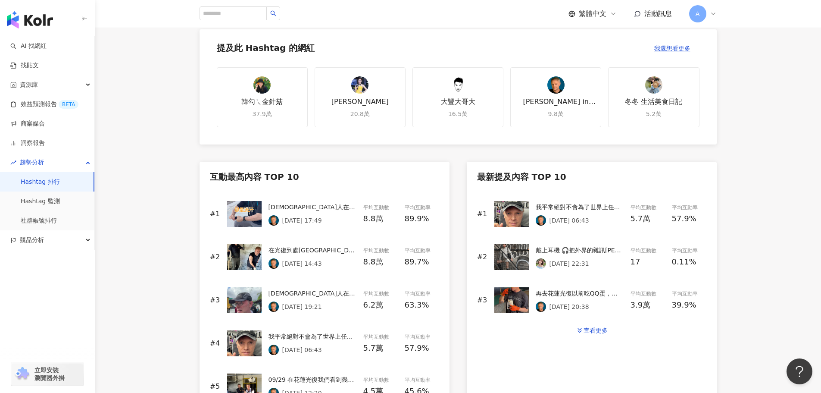
click at [301, 251] on div "在光復到處[GEOGRAPHIC_DATA]是台灣英雄。很高興可以過來跟[PERSON_NAME]稍微幫忙。￼說實在這裡真的需要幫忙，但是不要觀光￼。這裡是人…" at bounding box center [313, 249] width 88 height 9
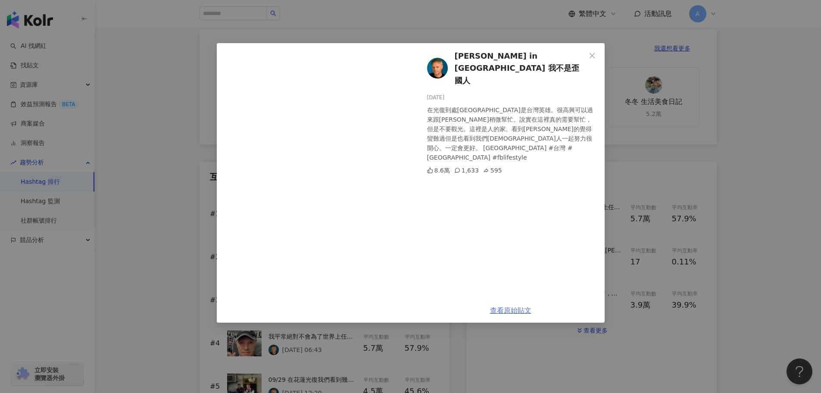
click at [510, 311] on link "查看原始貼文" at bounding box center [510, 310] width 41 height 8
click at [592, 55] on icon "close" at bounding box center [592, 55] width 7 height 7
